Goal: Information Seeking & Learning: Learn about a topic

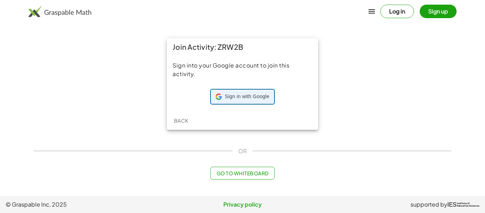
click at [243, 99] on span "Sign in with Google" at bounding box center [247, 96] width 44 height 7
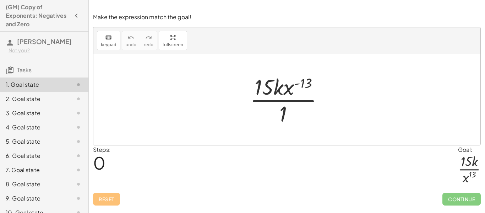
click at [302, 84] on div at bounding box center [289, 99] width 86 height 55
click at [285, 117] on div at bounding box center [289, 99] width 86 height 55
drag, startPoint x: 305, startPoint y: 84, endPoint x: 294, endPoint y: 112, distance: 29.8
click at [294, 112] on div at bounding box center [289, 99] width 86 height 55
drag, startPoint x: 288, startPoint y: 91, endPoint x: 290, endPoint y: 123, distance: 32.7
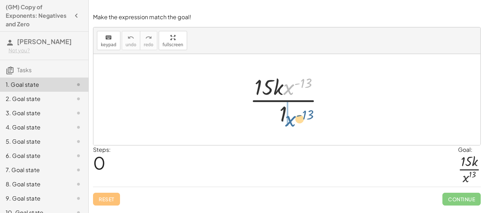
click at [290, 123] on div at bounding box center [289, 99] width 86 height 55
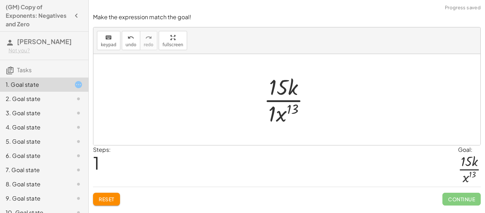
click at [272, 114] on div at bounding box center [289, 99] width 59 height 55
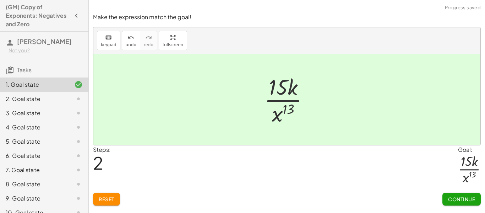
click at [460, 201] on span "Continue" at bounding box center [461, 199] width 27 height 6
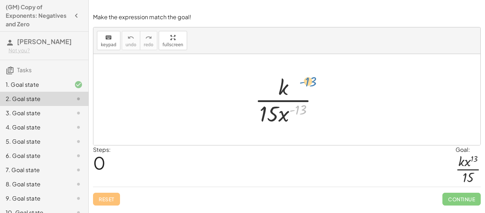
drag, startPoint x: 291, startPoint y: 110, endPoint x: 300, endPoint y: 82, distance: 29.8
click at [300, 82] on div at bounding box center [289, 99] width 76 height 55
drag, startPoint x: 285, startPoint y: 117, endPoint x: 292, endPoint y: 94, distance: 23.8
click at [292, 94] on div at bounding box center [289, 99] width 76 height 55
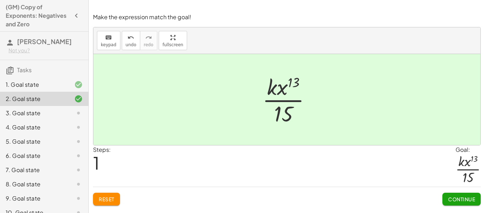
click at [453, 195] on button "Continue" at bounding box center [462, 198] width 38 height 13
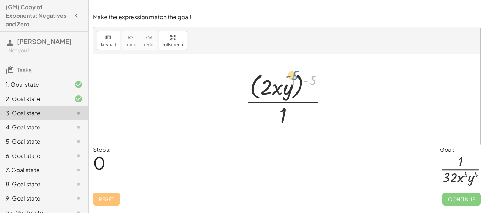
drag, startPoint x: 314, startPoint y: 79, endPoint x: 292, endPoint y: 73, distance: 23.4
click at [292, 73] on div at bounding box center [289, 99] width 95 height 58
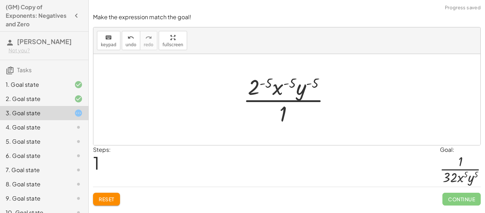
click at [256, 84] on div at bounding box center [290, 99] width 100 height 55
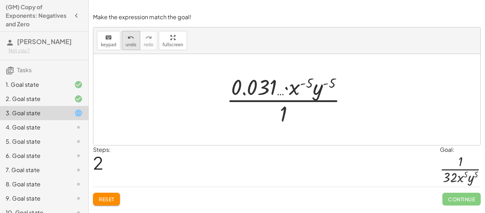
click at [128, 35] on icon "undo" at bounding box center [131, 37] width 7 height 9
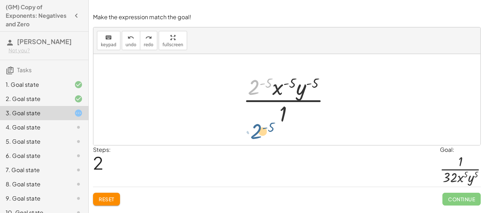
drag, startPoint x: 255, startPoint y: 83, endPoint x: 257, endPoint y: 127, distance: 44.1
click at [257, 127] on div "· ( · 2 · x · y ) ( - 5 ) · 1 · 2 ( - 5 ) · 2 ( - 5 ) · x ( - 5 ) · y ( - 5 ) ·…" at bounding box center [287, 99] width 109 height 58
drag, startPoint x: 286, startPoint y: 86, endPoint x: 288, endPoint y: 112, distance: 25.7
click at [288, 112] on div at bounding box center [290, 99] width 100 height 55
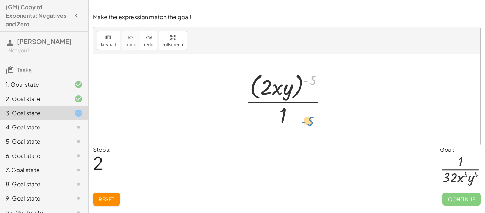
drag, startPoint x: 313, startPoint y: 78, endPoint x: 311, endPoint y: 119, distance: 40.9
click at [311, 119] on div at bounding box center [289, 99] width 95 height 58
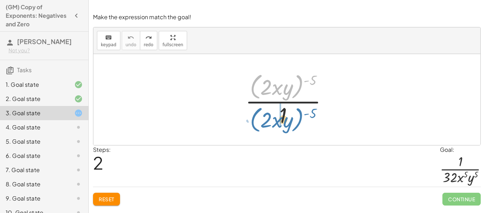
drag, startPoint x: 298, startPoint y: 85, endPoint x: 298, endPoint y: 118, distance: 33.0
click at [298, 118] on div at bounding box center [289, 99] width 95 height 58
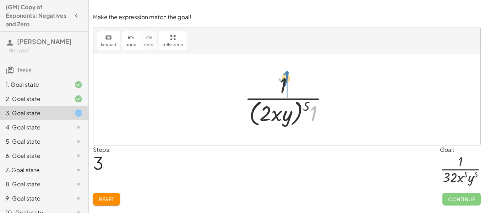
drag, startPoint x: 314, startPoint y: 110, endPoint x: 287, endPoint y: 75, distance: 44.8
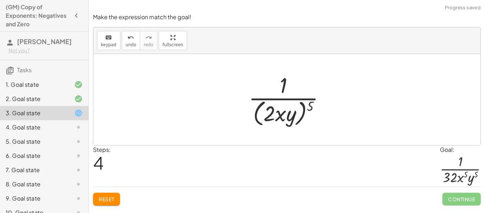
click at [308, 108] on div at bounding box center [289, 99] width 89 height 58
drag, startPoint x: 311, startPoint y: 106, endPoint x: 284, endPoint y: 111, distance: 27.7
click at [284, 111] on div at bounding box center [289, 99] width 89 height 58
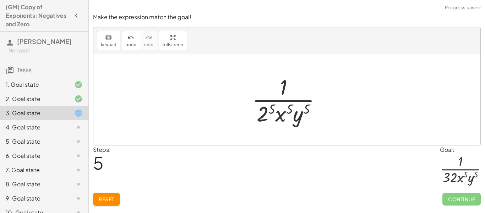
click at [267, 112] on div at bounding box center [290, 99] width 82 height 55
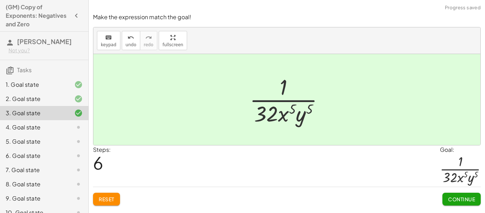
click at [455, 201] on span "Continue" at bounding box center [461, 199] width 27 height 6
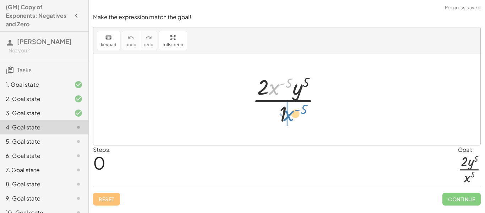
drag, startPoint x: 277, startPoint y: 87, endPoint x: 294, endPoint y: 114, distance: 32.2
click at [294, 114] on div at bounding box center [289, 99] width 81 height 55
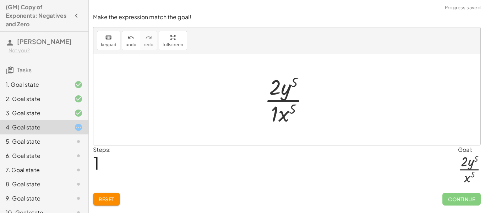
click at [274, 112] on div at bounding box center [289, 99] width 57 height 55
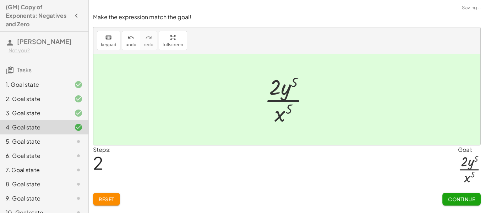
click at [454, 197] on span "Continue" at bounding box center [461, 199] width 27 height 6
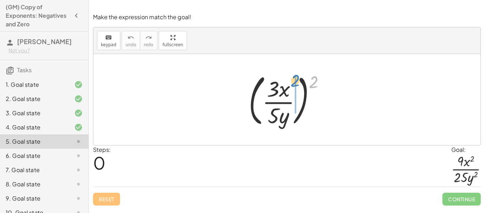
drag, startPoint x: 312, startPoint y: 87, endPoint x: 293, endPoint y: 86, distance: 19.6
click at [293, 86] on div at bounding box center [289, 99] width 89 height 59
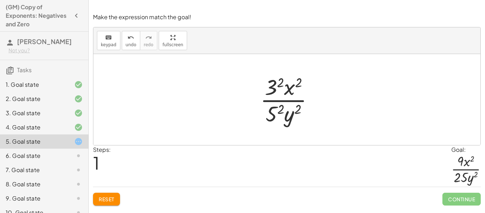
click at [275, 115] on div at bounding box center [290, 99] width 66 height 55
click at [274, 78] on div at bounding box center [289, 99] width 69 height 55
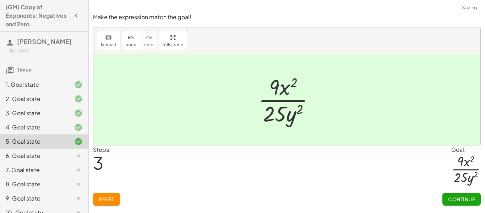
click at [460, 195] on button "Continue" at bounding box center [462, 198] width 38 height 13
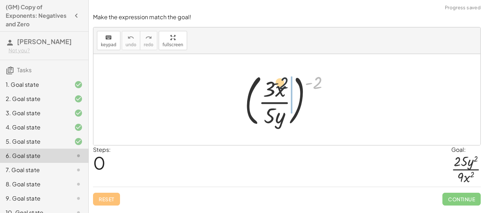
drag, startPoint x: 314, startPoint y: 86, endPoint x: 277, endPoint y: 86, distance: 36.6
click at [277, 86] on div at bounding box center [289, 99] width 97 height 59
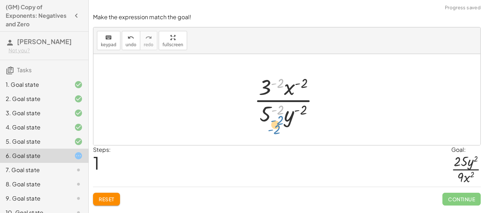
drag, startPoint x: 275, startPoint y: 85, endPoint x: 275, endPoint y: 122, distance: 36.9
click at [275, 122] on div at bounding box center [290, 99] width 78 height 55
drag, startPoint x: 305, startPoint y: 83, endPoint x: 304, endPoint y: 108, distance: 24.9
click at [304, 108] on div at bounding box center [290, 99] width 78 height 55
click at [304, 109] on div at bounding box center [290, 99] width 78 height 55
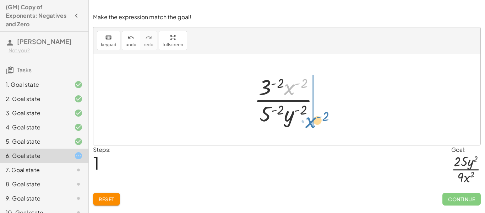
drag, startPoint x: 289, startPoint y: 87, endPoint x: 310, endPoint y: 121, distance: 40.0
click at [310, 121] on div at bounding box center [290, 99] width 78 height 55
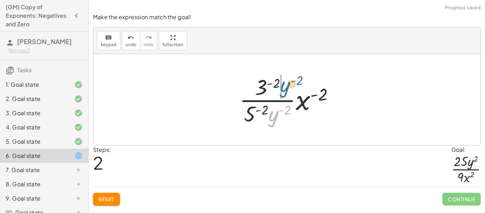
drag, startPoint x: 274, startPoint y: 114, endPoint x: 286, endPoint y: 84, distance: 32.2
click at [286, 84] on div at bounding box center [290, 99] width 108 height 55
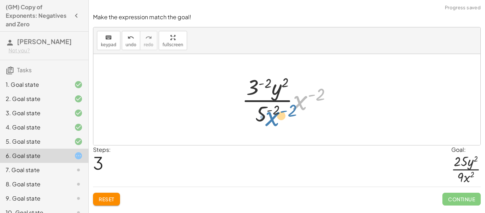
drag, startPoint x: 297, startPoint y: 96, endPoint x: 268, endPoint y: 112, distance: 32.9
click at [268, 112] on div at bounding box center [289, 99] width 103 height 55
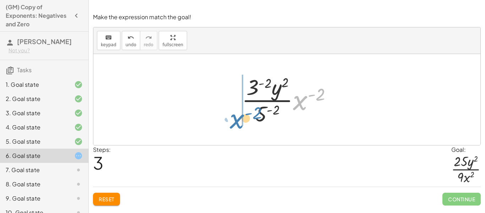
drag, startPoint x: 302, startPoint y: 104, endPoint x: 239, endPoint y: 122, distance: 65.0
click at [239, 122] on div at bounding box center [289, 99] width 103 height 55
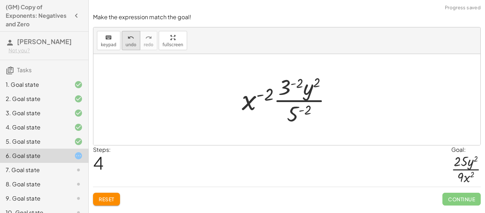
click at [129, 43] on span "undo" at bounding box center [131, 44] width 11 height 5
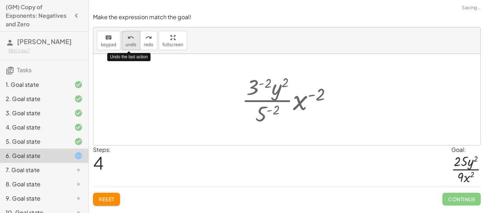
click at [129, 43] on span "undo" at bounding box center [131, 44] width 11 height 5
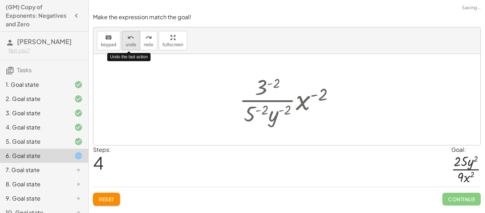
click at [129, 43] on span "undo" at bounding box center [131, 44] width 11 height 5
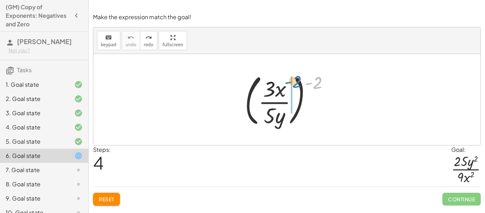
drag, startPoint x: 316, startPoint y: 81, endPoint x: 287, endPoint y: 77, distance: 28.6
click at [287, 77] on div at bounding box center [289, 99] width 97 height 59
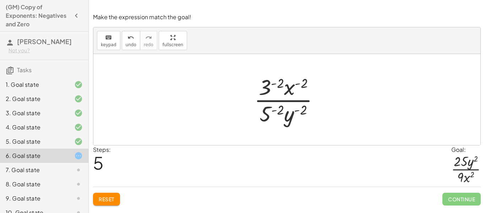
click at [267, 85] on div at bounding box center [290, 99] width 78 height 55
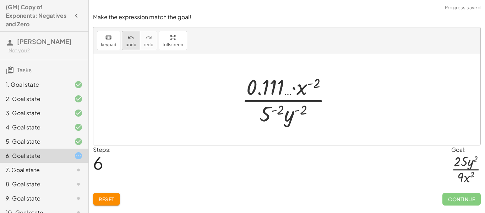
click at [131, 38] on icon "undo" at bounding box center [131, 37] width 7 height 9
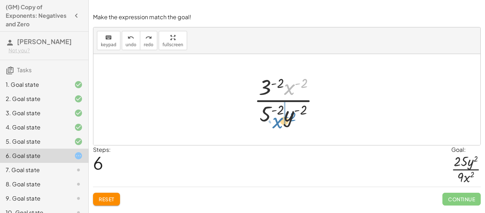
drag, startPoint x: 288, startPoint y: 87, endPoint x: 276, endPoint y: 120, distance: 35.4
click at [276, 120] on div at bounding box center [290, 99] width 78 height 55
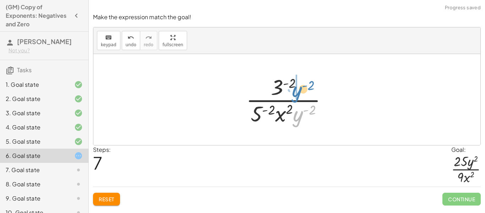
drag, startPoint x: 297, startPoint y: 118, endPoint x: 297, endPoint y: 97, distance: 20.6
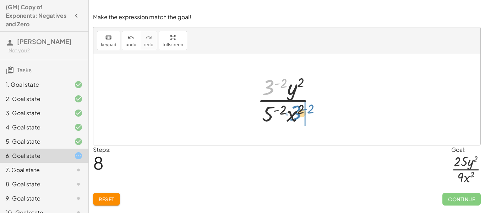
drag, startPoint x: 267, startPoint y: 87, endPoint x: 294, endPoint y: 113, distance: 37.4
click at [294, 113] on div at bounding box center [289, 99] width 71 height 55
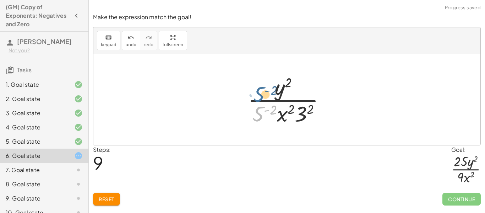
drag, startPoint x: 263, startPoint y: 112, endPoint x: 264, endPoint y: 91, distance: 20.6
click at [264, 91] on div at bounding box center [289, 99] width 90 height 55
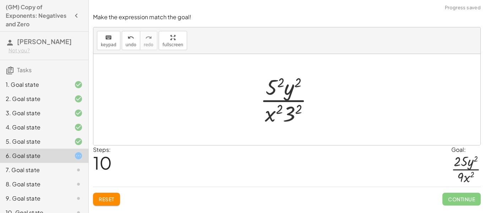
click at [292, 107] on div at bounding box center [290, 99] width 66 height 55
click at [270, 84] on div at bounding box center [289, 99] width 64 height 55
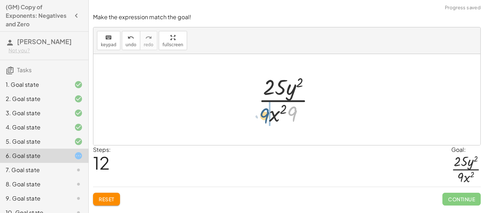
drag, startPoint x: 295, startPoint y: 111, endPoint x: 266, endPoint y: 112, distance: 29.1
click at [266, 112] on div at bounding box center [289, 99] width 69 height 55
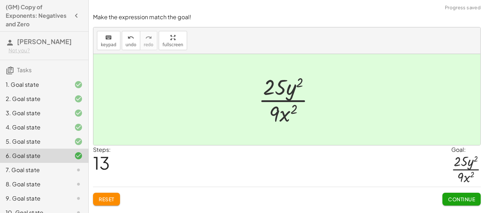
click at [455, 197] on span "Continue" at bounding box center [461, 199] width 27 height 6
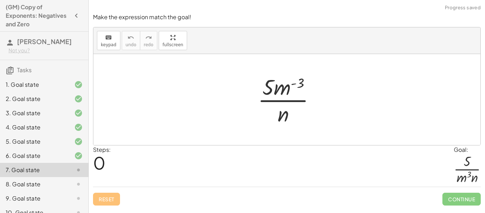
click at [299, 86] on div at bounding box center [289, 99] width 70 height 55
drag, startPoint x: 279, startPoint y: 86, endPoint x: 297, endPoint y: 124, distance: 41.8
click at [297, 124] on div at bounding box center [289, 99] width 70 height 55
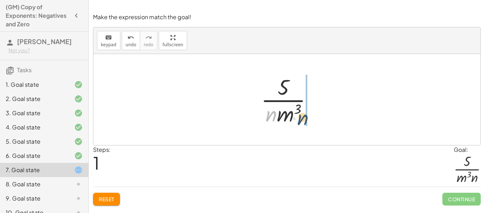
drag, startPoint x: 273, startPoint y: 113, endPoint x: 306, endPoint y: 117, distance: 32.9
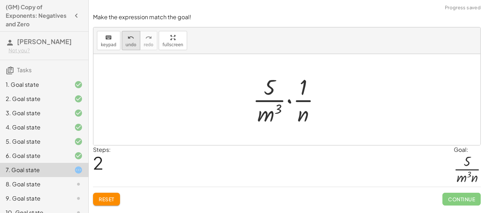
click at [129, 35] on icon "undo" at bounding box center [131, 37] width 7 height 9
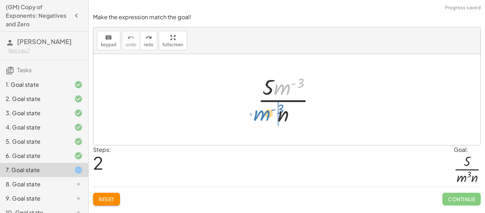
drag, startPoint x: 281, startPoint y: 87, endPoint x: 259, endPoint y: 113, distance: 33.8
click at [259, 113] on div at bounding box center [289, 99] width 70 height 55
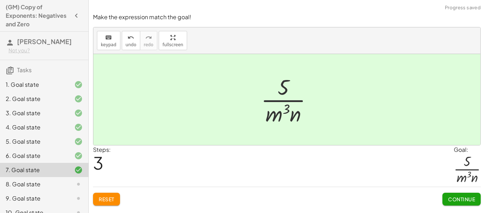
click at [465, 201] on span "Continue" at bounding box center [461, 199] width 27 height 6
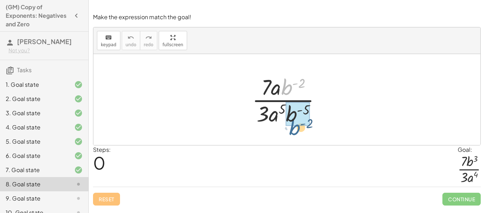
drag, startPoint x: 288, startPoint y: 87, endPoint x: 295, endPoint y: 129, distance: 42.6
click at [295, 129] on div "· b ( - 2 ) · 7 · a · b ( - 2 ) · 3 · a 5 · b ( - 5 )" at bounding box center [286, 99] width 387 height 91
drag, startPoint x: 286, startPoint y: 84, endPoint x: 297, endPoint y: 113, distance: 30.9
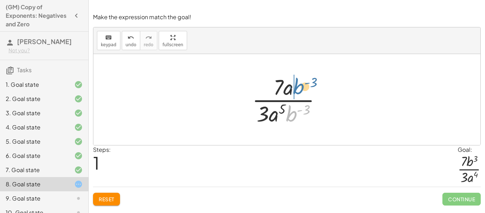
drag, startPoint x: 294, startPoint y: 114, endPoint x: 301, endPoint y: 86, distance: 28.3
click at [301, 86] on div at bounding box center [290, 99] width 82 height 55
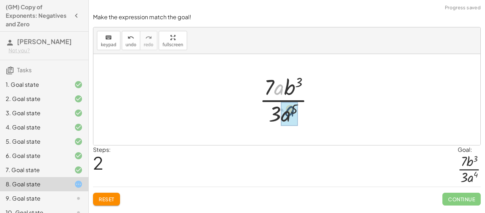
drag, startPoint x: 278, startPoint y: 92, endPoint x: 290, endPoint y: 120, distance: 30.9
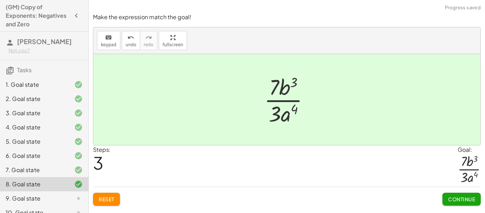
click at [467, 196] on span "Continue" at bounding box center [461, 199] width 27 height 6
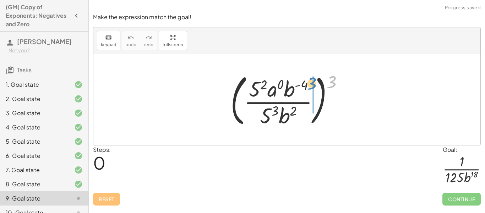
drag, startPoint x: 328, startPoint y: 83, endPoint x: 308, endPoint y: 84, distance: 19.9
click at [308, 84] on div at bounding box center [290, 99] width 126 height 59
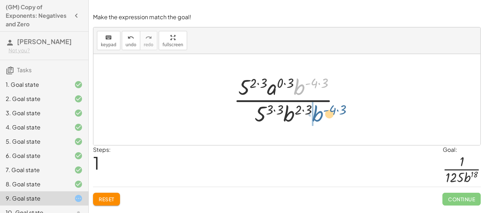
drag, startPoint x: 297, startPoint y: 89, endPoint x: 315, endPoint y: 118, distance: 34.2
click at [315, 118] on div at bounding box center [289, 99] width 119 height 55
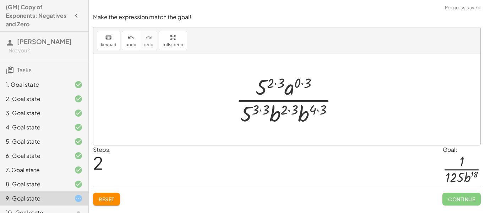
click at [276, 85] on div at bounding box center [289, 99] width 115 height 55
click at [295, 82] on div at bounding box center [289, 99] width 115 height 55
click at [262, 109] on div at bounding box center [289, 99] width 115 height 55
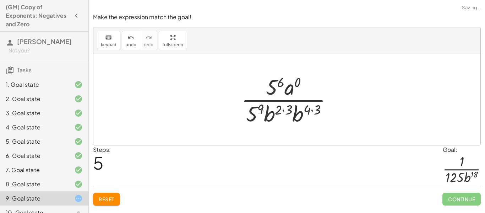
click at [282, 110] on div at bounding box center [290, 99] width 104 height 55
click at [307, 111] on div at bounding box center [289, 99] width 93 height 55
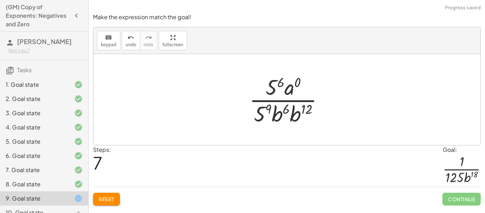
click at [261, 111] on div at bounding box center [289, 99] width 87 height 55
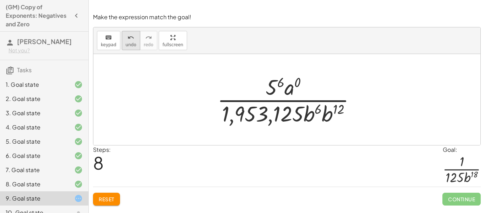
click at [131, 42] on span "undo" at bounding box center [131, 44] width 11 height 5
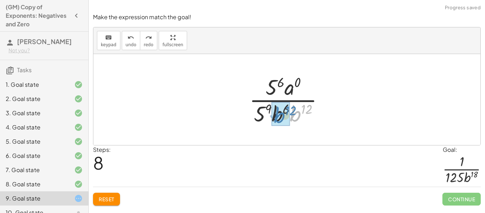
drag, startPoint x: 295, startPoint y: 117, endPoint x: 275, endPoint y: 119, distance: 20.0
click at [296, 109] on div at bounding box center [289, 99] width 88 height 55
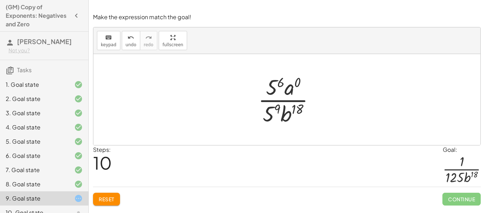
click at [287, 87] on div at bounding box center [290, 99] width 70 height 55
click at [275, 88] on div at bounding box center [290, 99] width 70 height 55
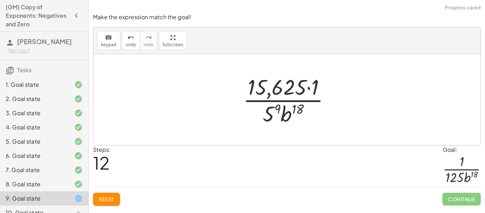
click at [270, 112] on div at bounding box center [290, 99] width 100 height 55
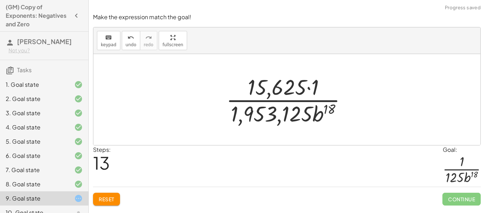
click at [316, 116] on div at bounding box center [290, 99] width 134 height 55
click at [277, 110] on div at bounding box center [290, 99] width 134 height 55
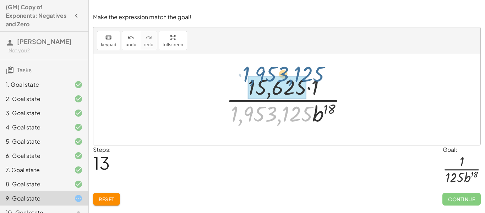
drag, startPoint x: 284, startPoint y: 111, endPoint x: 294, endPoint y: 70, distance: 42.4
click at [294, 70] on div "( · 5 2 · a 0 · b ( - 4 ) · 5 3 · b 2 ) 3 · 5 ( · 2 · 3 ) · a ( · 0 · 3 ) · b (…" at bounding box center [287, 99] width 142 height 58
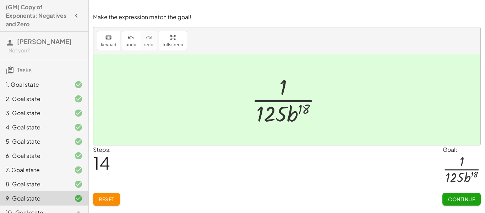
click at [452, 196] on span "Continue" at bounding box center [461, 199] width 27 height 6
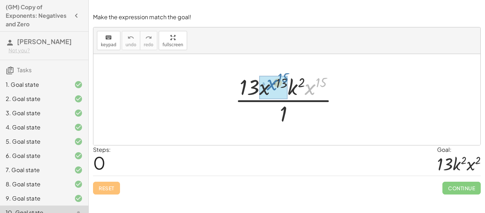
drag, startPoint x: 312, startPoint y: 91, endPoint x: 271, endPoint y: 88, distance: 40.9
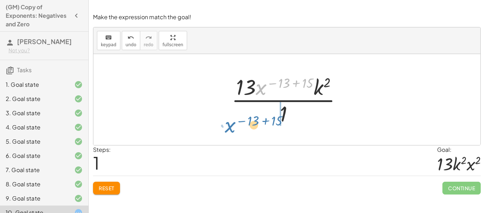
drag, startPoint x: 257, startPoint y: 92, endPoint x: 227, endPoint y: 129, distance: 47.4
click at [227, 129] on div "· 13 · x ( - 13 ) · k 2 · x 15 · 1 · x ( − 13 + 15 ) · 13 · x ( − 13 ) · k 2 15…" at bounding box center [286, 99] width 387 height 91
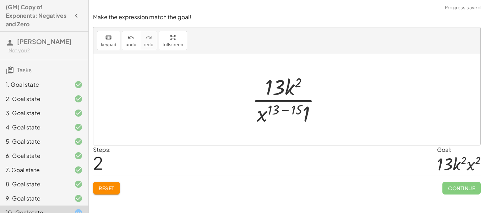
click at [282, 111] on div at bounding box center [290, 99] width 82 height 55
drag, startPoint x: 275, startPoint y: 116, endPoint x: 300, endPoint y: 91, distance: 36.2
click at [300, 91] on div at bounding box center [289, 99] width 65 height 55
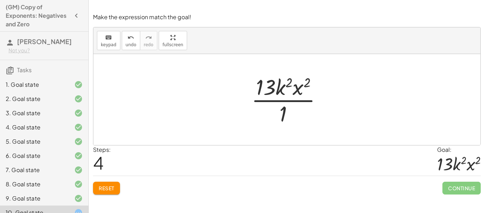
click at [282, 111] on div at bounding box center [289, 99] width 83 height 55
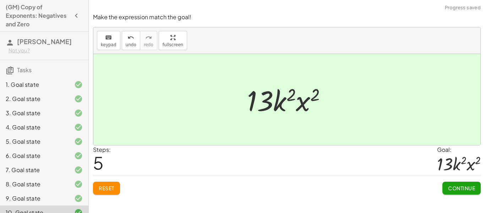
click at [449, 186] on span "Continue" at bounding box center [461, 188] width 27 height 6
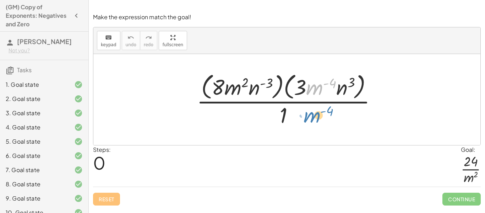
drag, startPoint x: 309, startPoint y: 88, endPoint x: 307, endPoint y: 121, distance: 33.5
click at [307, 121] on div at bounding box center [289, 99] width 193 height 58
drag, startPoint x: 300, startPoint y: 85, endPoint x: 303, endPoint y: 99, distance: 14.5
click at [303, 99] on div at bounding box center [289, 99] width 193 height 58
drag, startPoint x: 294, startPoint y: 87, endPoint x: 212, endPoint y: 87, distance: 82.8
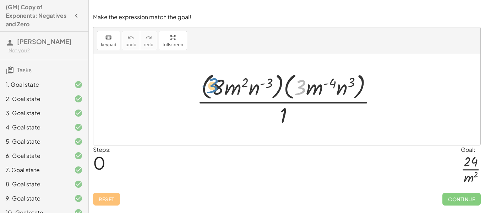
click at [212, 87] on div at bounding box center [289, 99] width 193 height 58
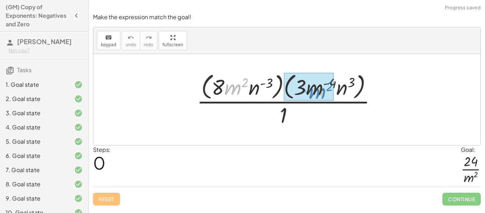
drag, startPoint x: 239, startPoint y: 87, endPoint x: 323, endPoint y: 91, distance: 84.3
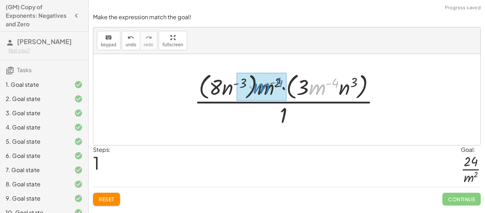
drag, startPoint x: 316, startPoint y: 86, endPoint x: 260, endPoint y: 86, distance: 56.5
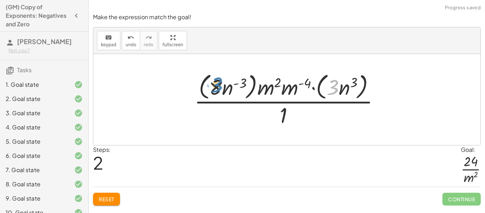
drag, startPoint x: 338, startPoint y: 87, endPoint x: 222, endPoint y: 85, distance: 116.5
click at [222, 85] on div at bounding box center [290, 99] width 198 height 58
click at [132, 40] on div "undo" at bounding box center [131, 37] width 11 height 9
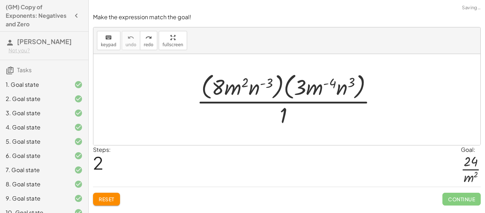
click at [114, 196] on span "Reset" at bounding box center [107, 199] width 16 height 6
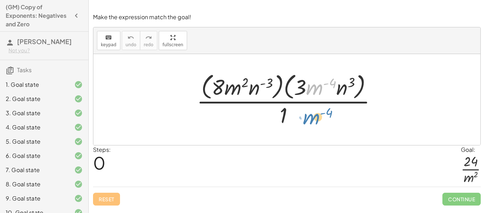
drag, startPoint x: 317, startPoint y: 87, endPoint x: 312, endPoint y: 116, distance: 30.2
click at [312, 116] on div at bounding box center [289, 99] width 193 height 58
drag, startPoint x: 314, startPoint y: 90, endPoint x: 297, endPoint y: 119, distance: 33.4
click at [297, 119] on div at bounding box center [289, 99] width 193 height 58
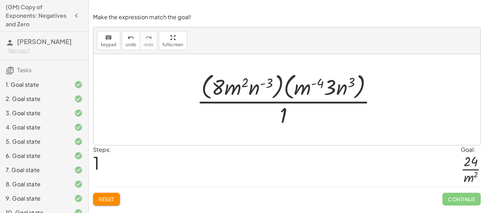
click at [252, 92] on div at bounding box center [289, 99] width 193 height 58
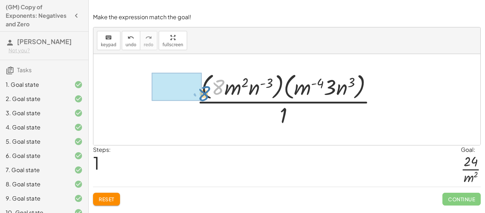
drag, startPoint x: 217, startPoint y: 87, endPoint x: 199, endPoint y: 87, distance: 18.5
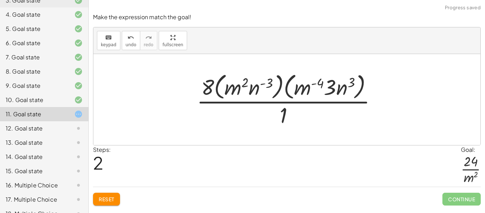
scroll to position [120, 0]
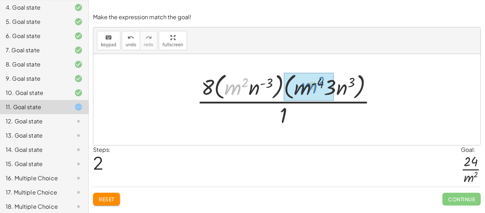
drag, startPoint x: 237, startPoint y: 88, endPoint x: 312, endPoint y: 87, distance: 75.3
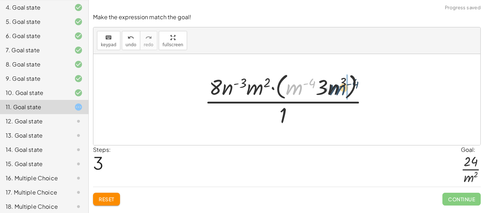
drag, startPoint x: 294, startPoint y: 89, endPoint x: 338, endPoint y: 89, distance: 44.0
click at [338, 89] on div at bounding box center [289, 99] width 177 height 58
drag, startPoint x: 291, startPoint y: 88, endPoint x: 296, endPoint y: 88, distance: 5.3
click at [296, 88] on div at bounding box center [289, 99] width 177 height 58
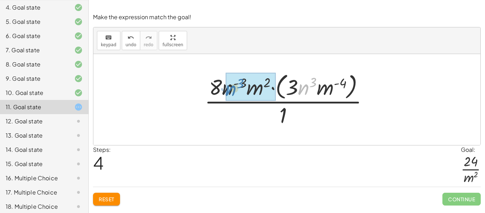
drag, startPoint x: 305, startPoint y: 88, endPoint x: 232, endPoint y: 89, distance: 73.2
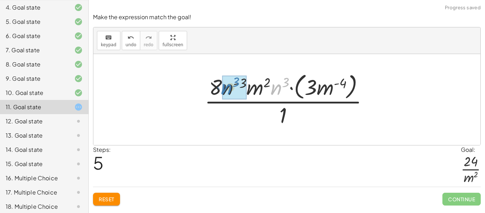
drag, startPoint x: 277, startPoint y: 87, endPoint x: 228, endPoint y: 87, distance: 49.4
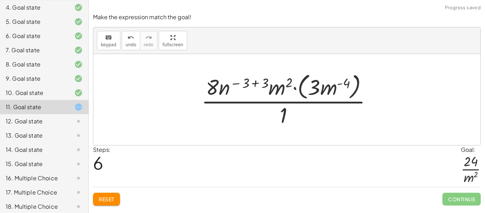
click at [255, 83] on div at bounding box center [290, 99] width 184 height 58
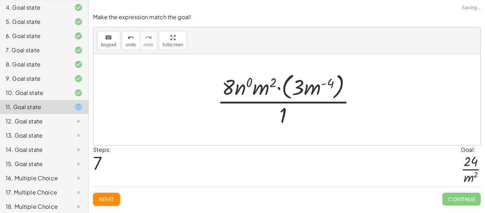
click at [241, 91] on div at bounding box center [290, 99] width 152 height 58
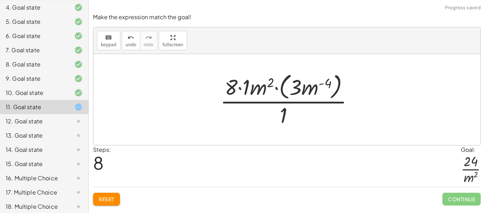
click at [229, 83] on div at bounding box center [290, 99] width 146 height 58
click at [245, 85] on div at bounding box center [290, 99] width 146 height 58
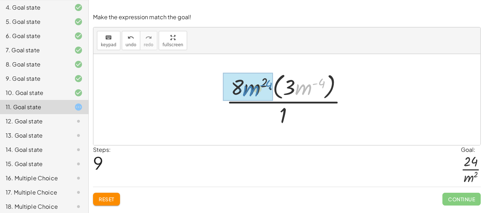
drag, startPoint x: 297, startPoint y: 89, endPoint x: 244, endPoint y: 90, distance: 52.6
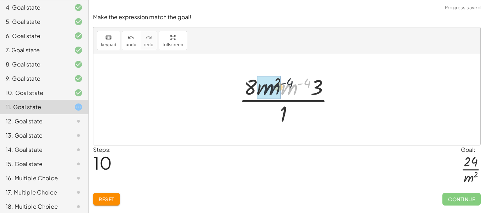
drag, startPoint x: 294, startPoint y: 91, endPoint x: 272, endPoint y: 89, distance: 21.7
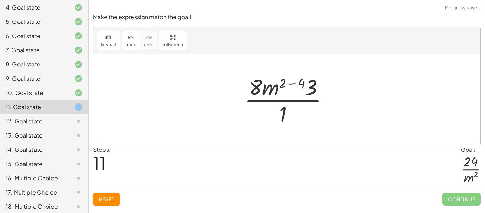
click at [283, 82] on div at bounding box center [289, 99] width 97 height 55
click at [289, 83] on div at bounding box center [289, 99] width 97 height 55
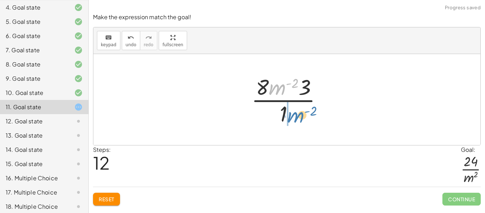
drag, startPoint x: 280, startPoint y: 87, endPoint x: 299, endPoint y: 115, distance: 33.6
click at [299, 115] on div at bounding box center [289, 99] width 83 height 55
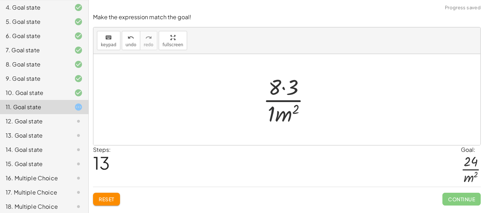
click at [273, 113] on div at bounding box center [290, 99] width 60 height 55
click at [286, 85] on div at bounding box center [289, 99] width 59 height 55
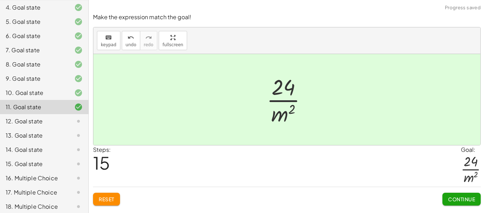
click at [456, 197] on span "Continue" at bounding box center [461, 199] width 27 height 6
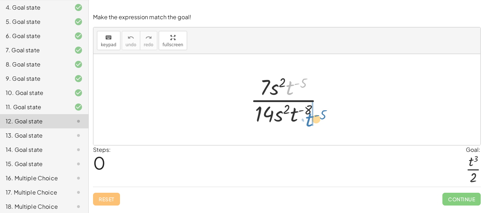
drag, startPoint x: 289, startPoint y: 87, endPoint x: 309, endPoint y: 118, distance: 37.2
click at [309, 118] on div at bounding box center [290, 99] width 86 height 55
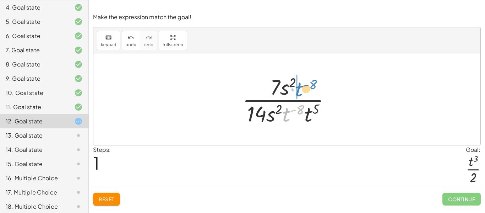
drag, startPoint x: 284, startPoint y: 115, endPoint x: 297, endPoint y: 89, distance: 28.3
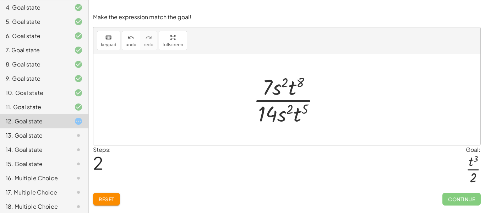
click at [111, 197] on span "Reset" at bounding box center [107, 199] width 16 height 6
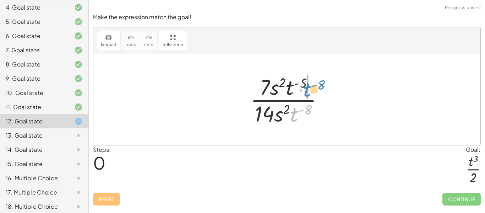
drag, startPoint x: 293, startPoint y: 116, endPoint x: 305, endPoint y: 92, distance: 27.3
click at [305, 92] on div at bounding box center [290, 99] width 86 height 55
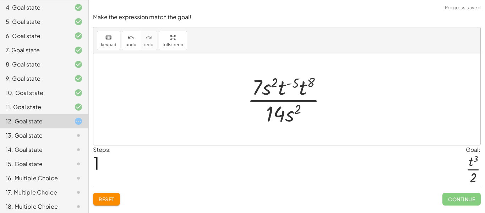
click at [298, 82] on div at bounding box center [290, 99] width 92 height 55
click at [311, 83] on div at bounding box center [290, 99] width 92 height 55
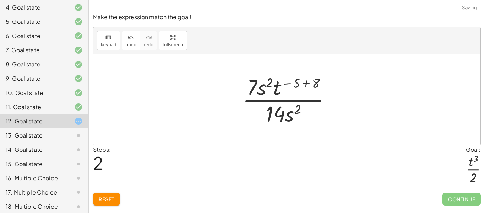
click at [303, 83] on div at bounding box center [289, 99] width 101 height 55
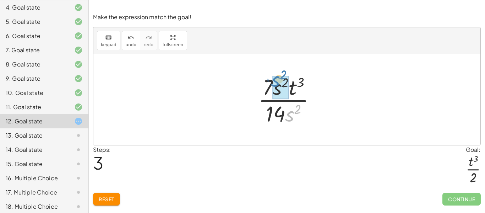
drag, startPoint x: 289, startPoint y: 117, endPoint x: 276, endPoint y: 86, distance: 34.0
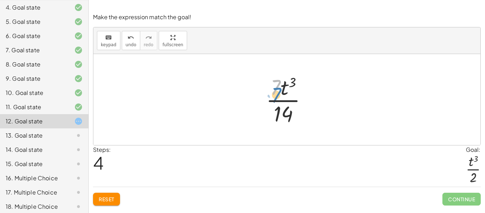
click at [275, 89] on div at bounding box center [289, 99] width 54 height 55
drag, startPoint x: 275, startPoint y: 88, endPoint x: 302, endPoint y: 117, distance: 39.4
click at [302, 117] on div at bounding box center [289, 99] width 54 height 55
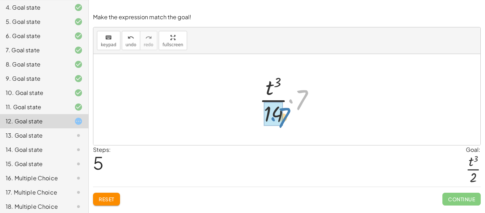
drag, startPoint x: 299, startPoint y: 101, endPoint x: 281, endPoint y: 119, distance: 25.6
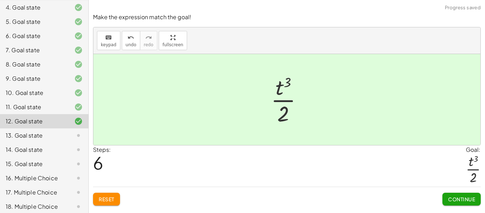
click at [469, 197] on span "Continue" at bounding box center [461, 199] width 27 height 6
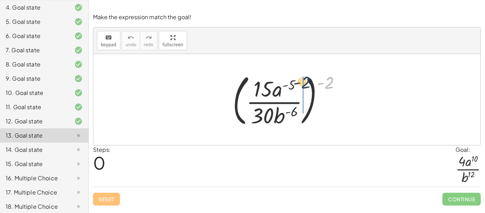
drag, startPoint x: 332, startPoint y: 82, endPoint x: 305, endPoint y: 81, distance: 26.3
click at [305, 81] on div at bounding box center [289, 99] width 121 height 59
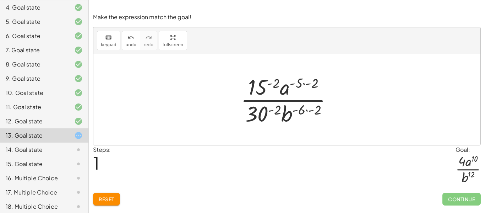
click at [307, 110] on div at bounding box center [289, 99] width 104 height 55
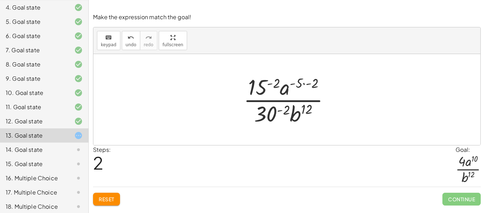
click at [303, 85] on div at bounding box center [289, 99] width 99 height 55
drag, startPoint x: 283, startPoint y: 111, endPoint x: 284, endPoint y: 89, distance: 21.7
click at [284, 89] on div at bounding box center [289, 99] width 87 height 55
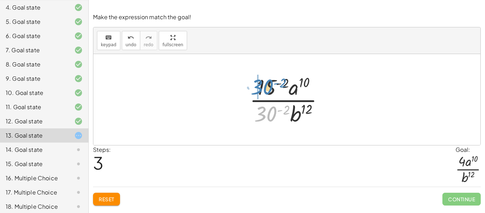
drag, startPoint x: 264, startPoint y: 111, endPoint x: 260, endPoint y: 84, distance: 27.2
click at [260, 84] on div at bounding box center [289, 99] width 87 height 55
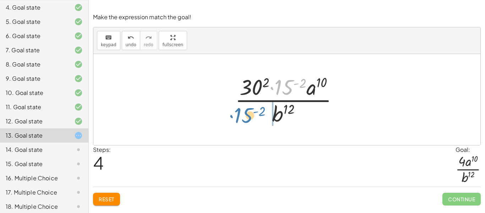
drag, startPoint x: 286, startPoint y: 87, endPoint x: 245, endPoint y: 115, distance: 49.6
click at [245, 115] on div at bounding box center [290, 99] width 116 height 55
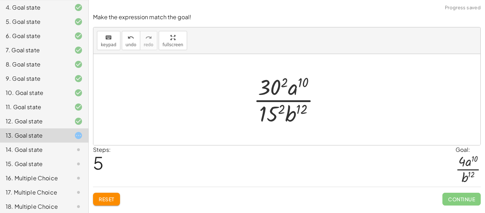
click at [268, 91] on div at bounding box center [290, 99] width 80 height 55
click at [132, 38] on icon "undo" at bounding box center [131, 37] width 7 height 9
click at [275, 114] on div at bounding box center [290, 99] width 80 height 55
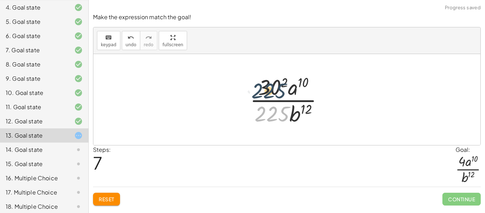
drag, startPoint x: 275, startPoint y: 114, endPoint x: 267, endPoint y: 74, distance: 40.5
click at [267, 74] on div at bounding box center [289, 99] width 86 height 55
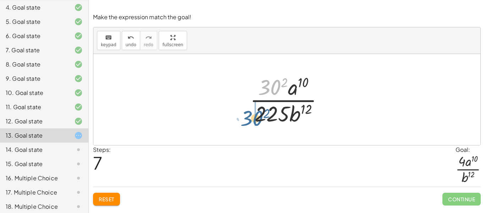
drag, startPoint x: 274, startPoint y: 83, endPoint x: 253, endPoint y: 115, distance: 38.4
click at [253, 115] on div at bounding box center [289, 99] width 86 height 55
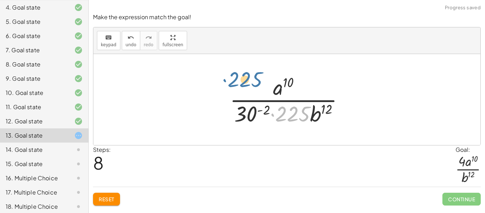
drag, startPoint x: 294, startPoint y: 115, endPoint x: 246, endPoint y: 81, distance: 58.6
click at [246, 81] on div at bounding box center [289, 99] width 127 height 55
drag, startPoint x: 293, startPoint y: 110, endPoint x: 264, endPoint y: 84, distance: 39.2
click at [264, 84] on div at bounding box center [289, 99] width 127 height 55
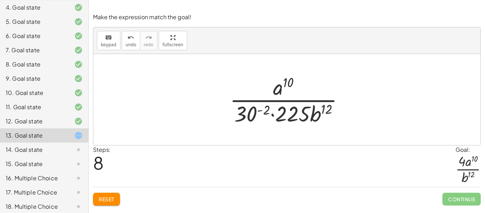
click at [257, 106] on div at bounding box center [289, 99] width 127 height 55
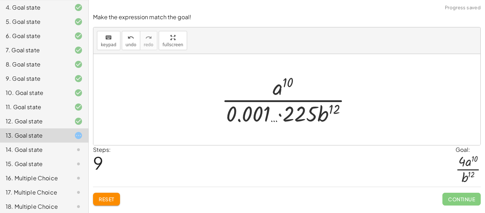
click at [294, 115] on div at bounding box center [289, 99] width 143 height 55
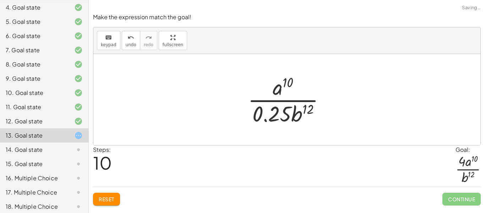
click at [113, 202] on span "Reset" at bounding box center [107, 199] width 16 height 6
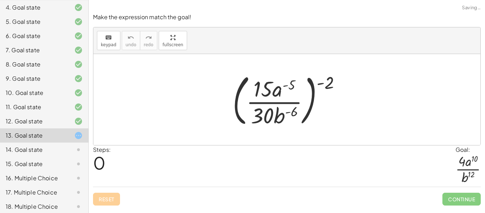
click at [113, 202] on div "Reset Continue" at bounding box center [287, 195] width 388 height 19
click at [329, 80] on div at bounding box center [289, 99] width 121 height 59
click at [325, 83] on div at bounding box center [289, 99] width 121 height 59
drag, startPoint x: 325, startPoint y: 83, endPoint x: 300, endPoint y: 98, distance: 28.9
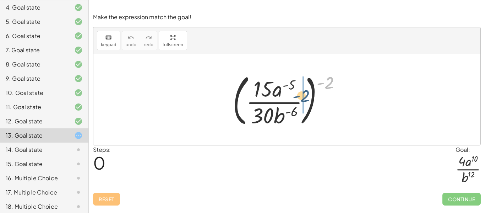
click at [300, 98] on div at bounding box center [289, 99] width 121 height 59
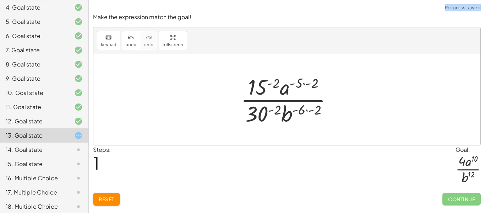
click at [304, 84] on div at bounding box center [289, 99] width 104 height 55
click at [309, 111] on div at bounding box center [289, 99] width 104 height 55
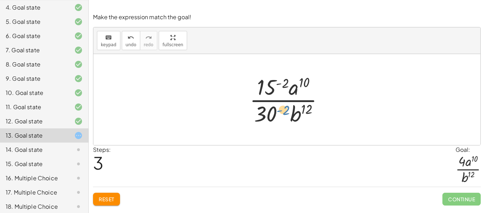
click at [285, 110] on div at bounding box center [289, 99] width 87 height 55
drag, startPoint x: 275, startPoint y: 111, endPoint x: 276, endPoint y: 84, distance: 27.0
click at [276, 84] on div at bounding box center [289, 99] width 87 height 55
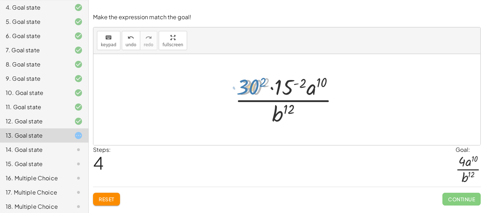
click at [250, 86] on div at bounding box center [290, 99] width 116 height 55
click at [256, 83] on div at bounding box center [290, 99] width 116 height 55
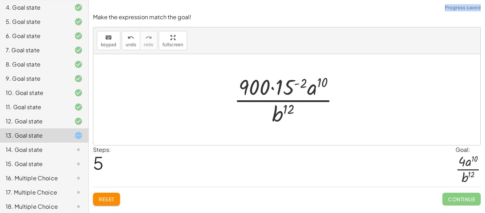
click at [284, 85] on div at bounding box center [289, 99] width 118 height 55
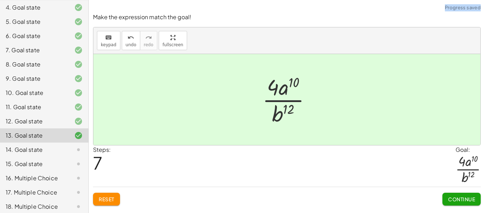
click at [457, 196] on span "Continue" at bounding box center [461, 199] width 27 height 6
click at [0, 0] on span "Continue" at bounding box center [0, 0] width 0 height 0
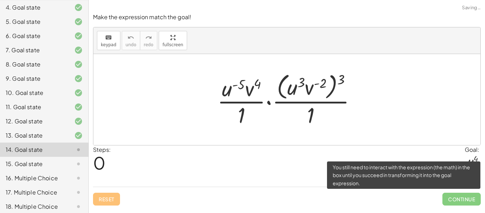
click at [452, 198] on span "Continue" at bounding box center [462, 198] width 38 height 13
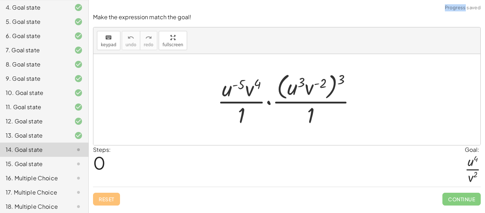
click at [352, 110] on div at bounding box center [290, 99] width 152 height 58
drag, startPoint x: 343, startPoint y: 79, endPoint x: 312, endPoint y: 82, distance: 31.0
click at [312, 82] on div at bounding box center [290, 99] width 152 height 58
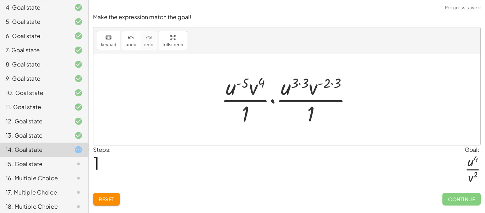
click at [348, 80] on div at bounding box center [290, 99] width 144 height 55
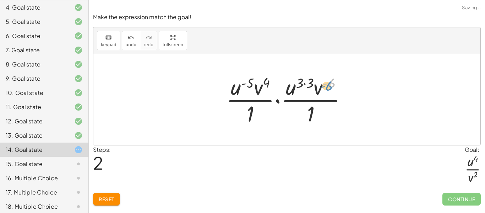
drag, startPoint x: 331, startPoint y: 83, endPoint x: 326, endPoint y: 81, distance: 5.4
click at [326, 81] on div at bounding box center [290, 99] width 134 height 55
drag, startPoint x: 318, startPoint y: 89, endPoint x: 322, endPoint y: 115, distance: 27.0
click at [322, 115] on div at bounding box center [290, 99] width 134 height 55
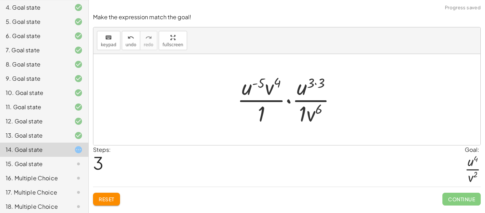
click at [315, 86] on div at bounding box center [290, 99] width 112 height 55
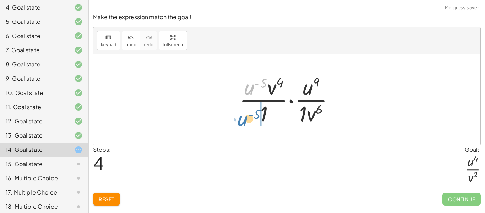
drag, startPoint x: 251, startPoint y: 87, endPoint x: 244, endPoint y: 116, distance: 30.6
click at [244, 116] on div at bounding box center [289, 99] width 107 height 55
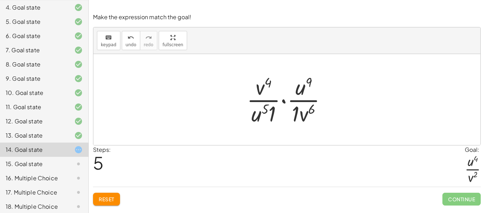
click at [258, 113] on div at bounding box center [289, 99] width 93 height 55
drag, startPoint x: 258, startPoint y: 113, endPoint x: 303, endPoint y: 89, distance: 51.1
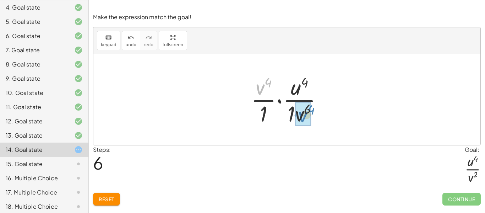
drag, startPoint x: 257, startPoint y: 86, endPoint x: 300, endPoint y: 114, distance: 50.6
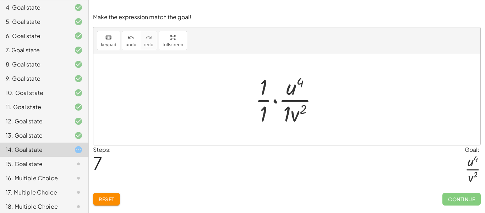
click at [262, 100] on div at bounding box center [290, 99] width 76 height 55
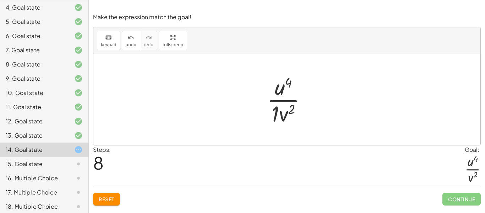
click at [285, 116] on div at bounding box center [290, 99] width 52 height 55
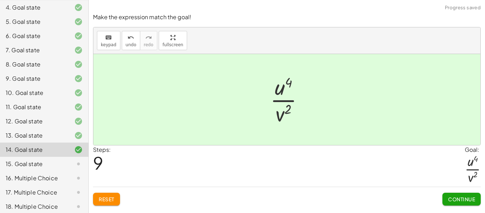
click at [459, 199] on span "Continue" at bounding box center [461, 199] width 27 height 6
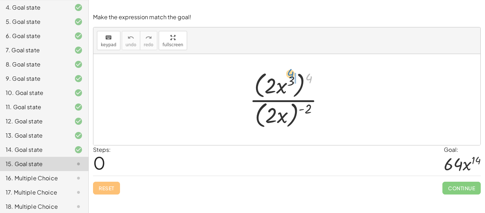
drag, startPoint x: 309, startPoint y: 75, endPoint x: 291, endPoint y: 70, distance: 19.0
click at [291, 70] on div at bounding box center [289, 99] width 87 height 61
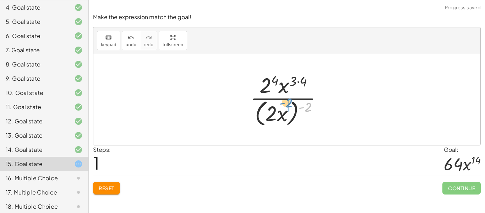
drag, startPoint x: 305, startPoint y: 109, endPoint x: 284, endPoint y: 105, distance: 20.9
click at [284, 105] on div at bounding box center [289, 99] width 85 height 58
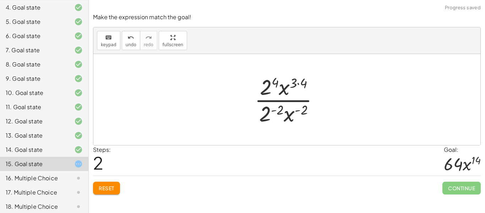
click at [272, 111] on div at bounding box center [289, 99] width 77 height 55
click at [270, 84] on div at bounding box center [290, 99] width 92 height 55
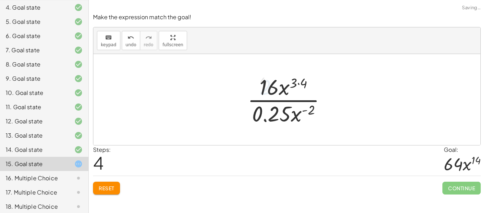
click at [297, 84] on div at bounding box center [290, 99] width 92 height 55
click at [300, 85] on div at bounding box center [290, 99] width 92 height 55
drag, startPoint x: 295, startPoint y: 114, endPoint x: 296, endPoint y: 119, distance: 5.0
click at [296, 119] on div at bounding box center [290, 99] width 92 height 55
drag, startPoint x: 297, startPoint y: 114, endPoint x: 309, endPoint y: 94, distance: 22.7
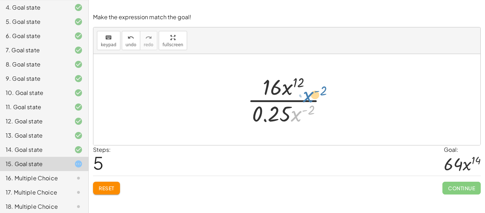
click at [309, 94] on div at bounding box center [290, 99] width 92 height 55
drag, startPoint x: 297, startPoint y: 118, endPoint x: 306, endPoint y: 91, distance: 28.0
click at [306, 91] on div at bounding box center [290, 99] width 92 height 55
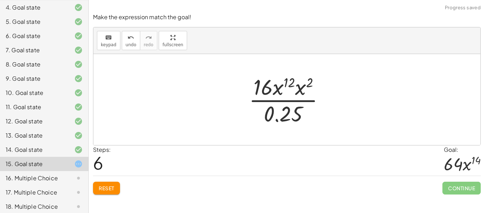
click at [292, 82] on div at bounding box center [289, 99] width 88 height 55
click at [302, 92] on div at bounding box center [289, 99] width 88 height 55
click at [292, 84] on div at bounding box center [289, 99] width 89 height 55
click at [299, 84] on div at bounding box center [289, 99] width 89 height 55
click at [275, 93] on div at bounding box center [289, 99] width 70 height 55
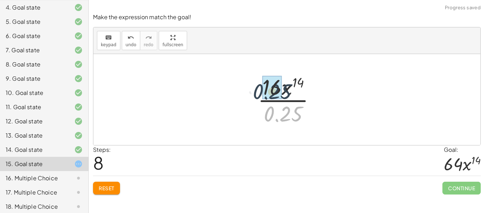
drag, startPoint x: 281, startPoint y: 117, endPoint x: 269, endPoint y: 92, distance: 27.3
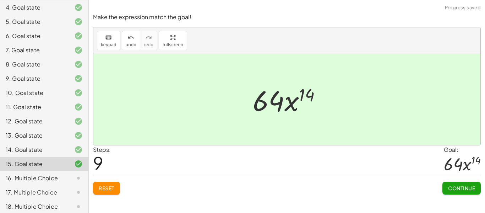
click at [455, 185] on span "Continue" at bounding box center [461, 188] width 27 height 6
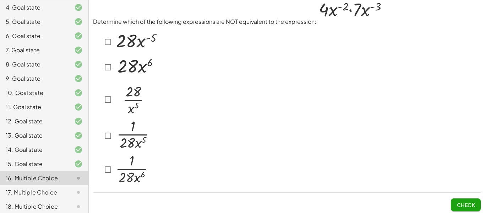
scroll to position [0, 0]
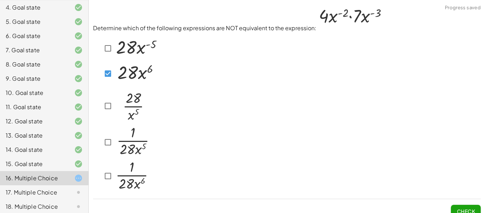
click at [457, 208] on span "Check" at bounding box center [466, 211] width 18 height 6
click at [459, 205] on button "Check" at bounding box center [466, 211] width 30 height 13
click at [115, 75] on img at bounding box center [136, 72] width 44 height 23
click at [456, 206] on button "Check" at bounding box center [466, 211] width 30 height 13
click at [469, 211] on span "Check" at bounding box center [466, 211] width 18 height 6
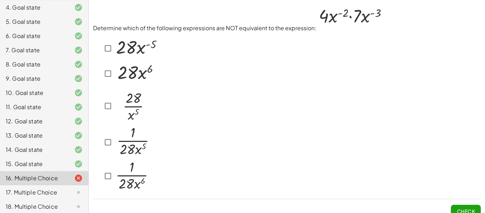
click at [183, 73] on div at bounding box center [287, 112] width 388 height 161
click at [455, 205] on button "Check" at bounding box center [466, 211] width 30 height 13
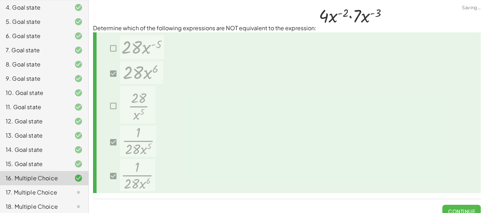
click at [471, 209] on span "Continue" at bounding box center [461, 211] width 27 height 6
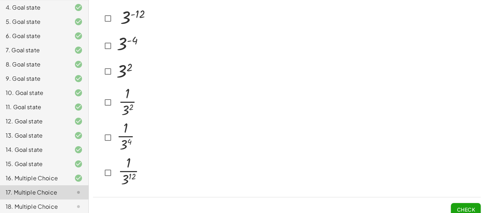
scroll to position [57, 0]
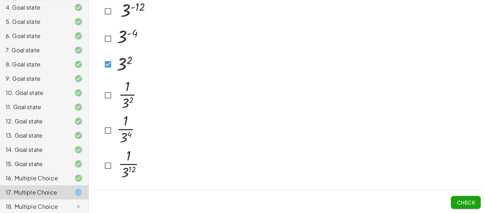
click at [466, 201] on span "Check" at bounding box center [466, 202] width 18 height 6
click at [468, 204] on span "Check" at bounding box center [466, 202] width 18 height 6
click at [472, 204] on span "Check" at bounding box center [466, 202] width 18 height 6
click at [475, 206] on button "Check" at bounding box center [466, 202] width 30 height 13
click at [459, 200] on span "Check" at bounding box center [466, 202] width 18 height 6
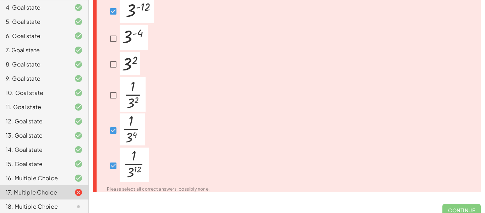
click at [459, 209] on span "Continue" at bounding box center [462, 207] width 38 height 18
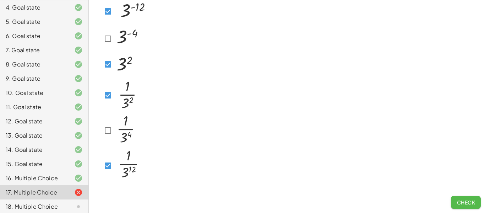
click at [457, 201] on span "Check" at bounding box center [466, 202] width 18 height 6
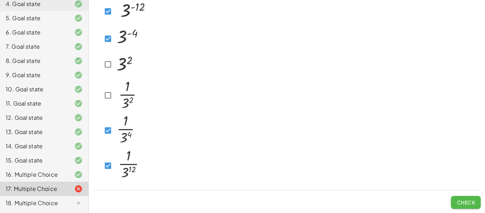
click at [461, 197] on button "Check" at bounding box center [466, 202] width 30 height 13
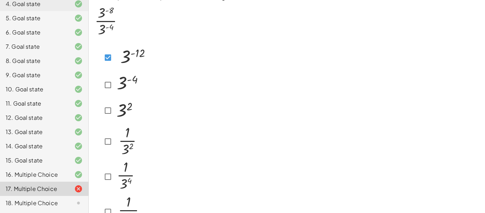
scroll to position [0, 0]
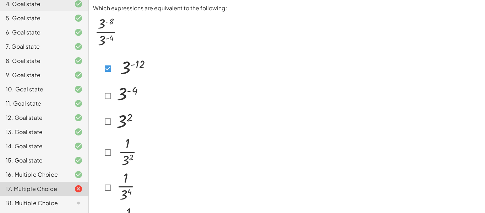
click at [99, 69] on div at bounding box center [120, 69] width 55 height 28
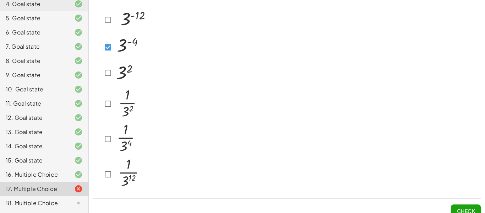
scroll to position [57, 0]
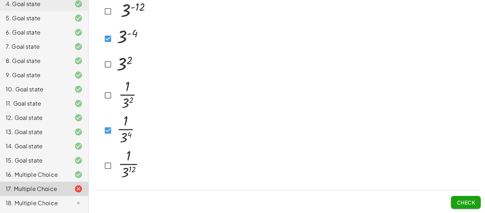
click at [467, 200] on span "Check" at bounding box center [466, 202] width 18 height 6
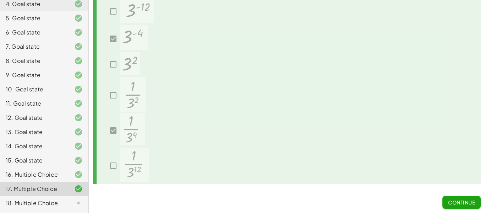
click at [449, 199] on span "Continue" at bounding box center [461, 202] width 27 height 6
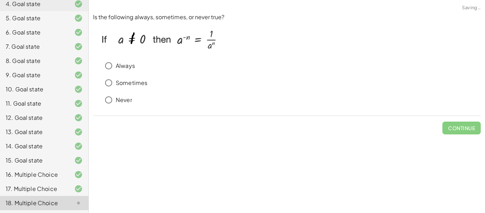
scroll to position [0, 0]
click at [471, 125] on span "Check" at bounding box center [466, 128] width 18 height 6
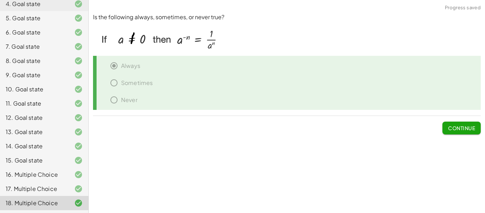
click at [469, 125] on span "Continue" at bounding box center [461, 128] width 27 height 6
